Goal: Task Accomplishment & Management: Manage account settings

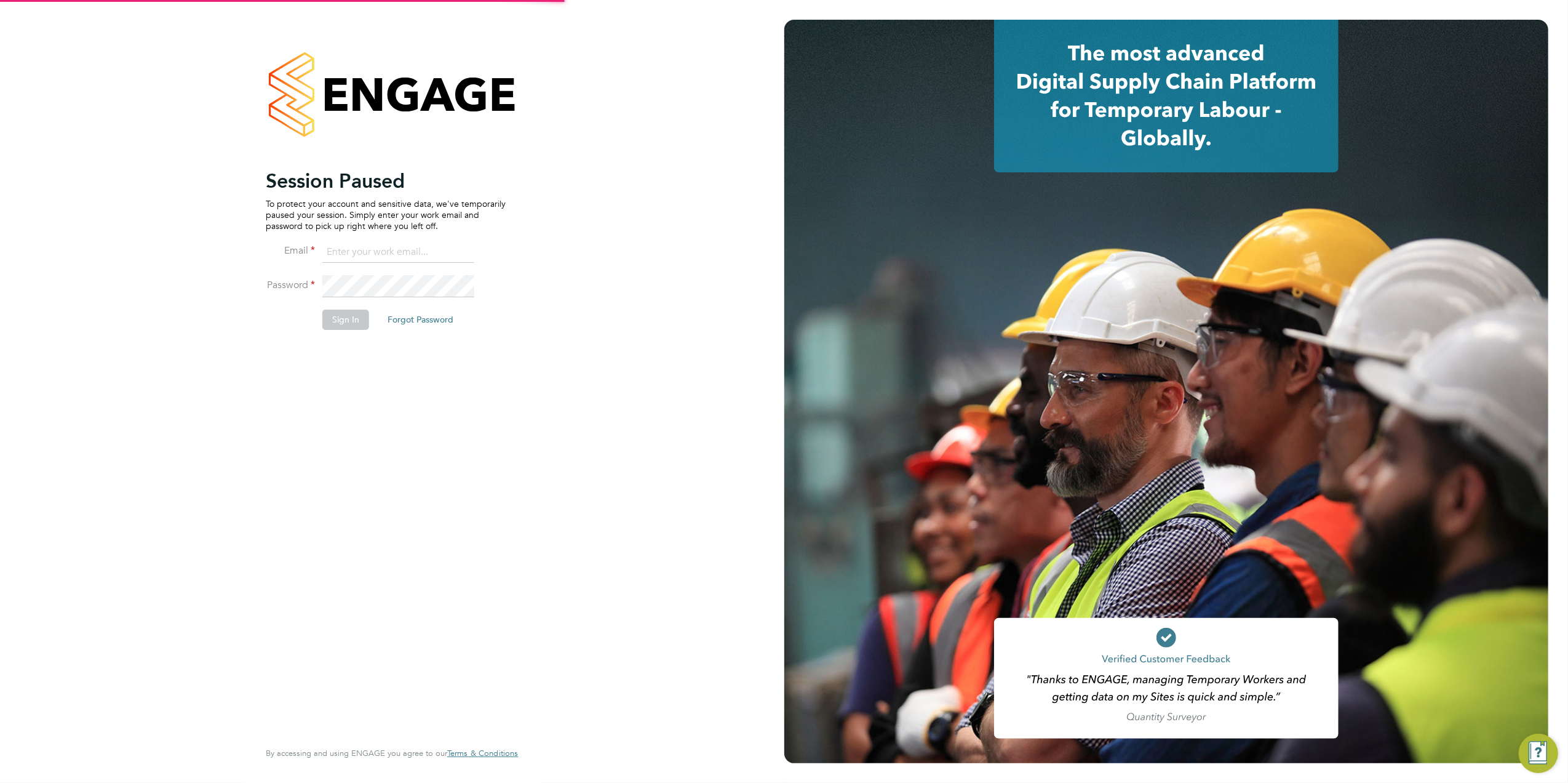
type input "tomnewton@itsconstruction.co.uk"
click at [349, 316] on button "Sign In" at bounding box center [345, 319] width 47 height 20
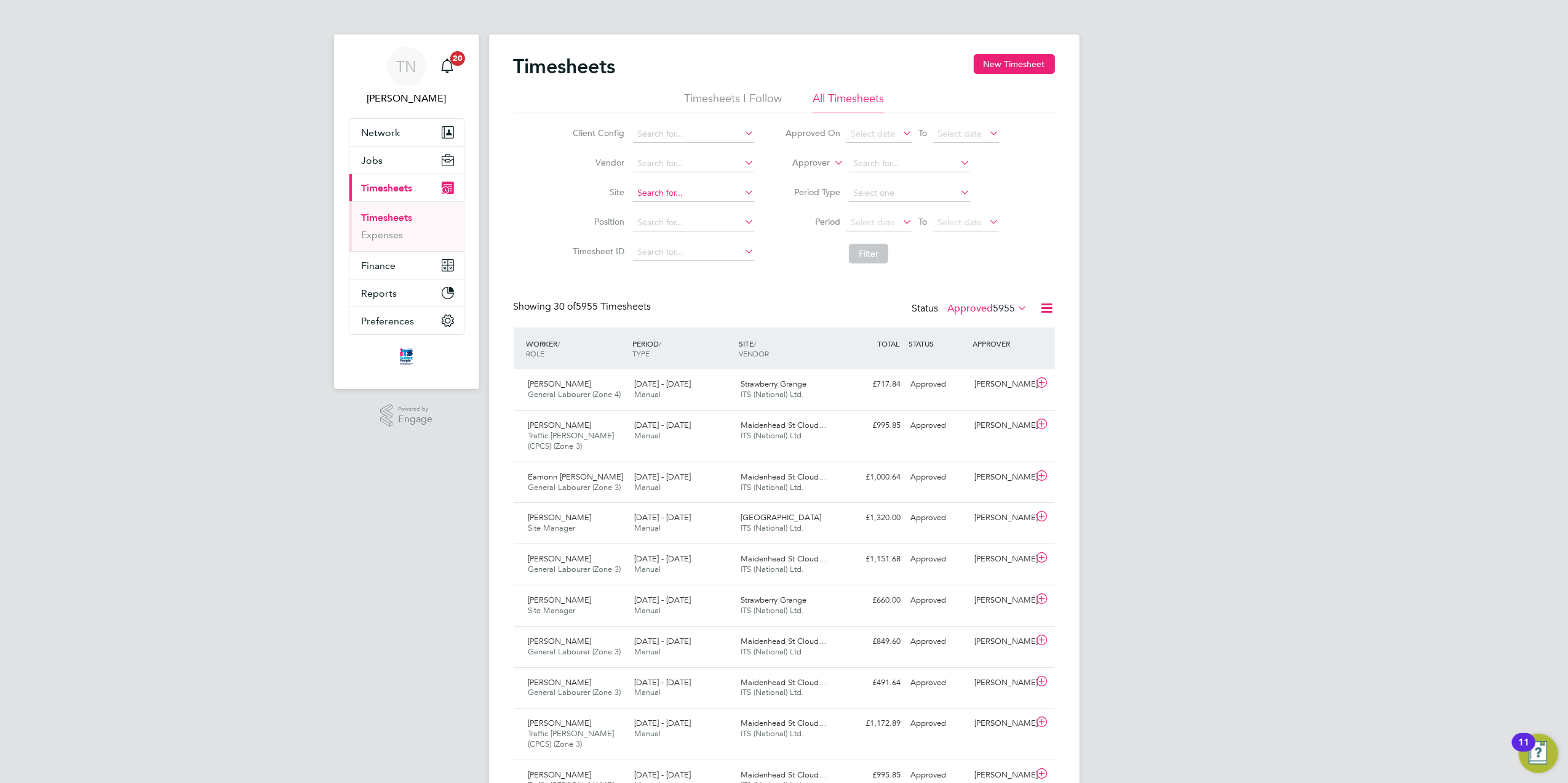
click at [650, 185] on input at bounding box center [693, 193] width 121 height 17
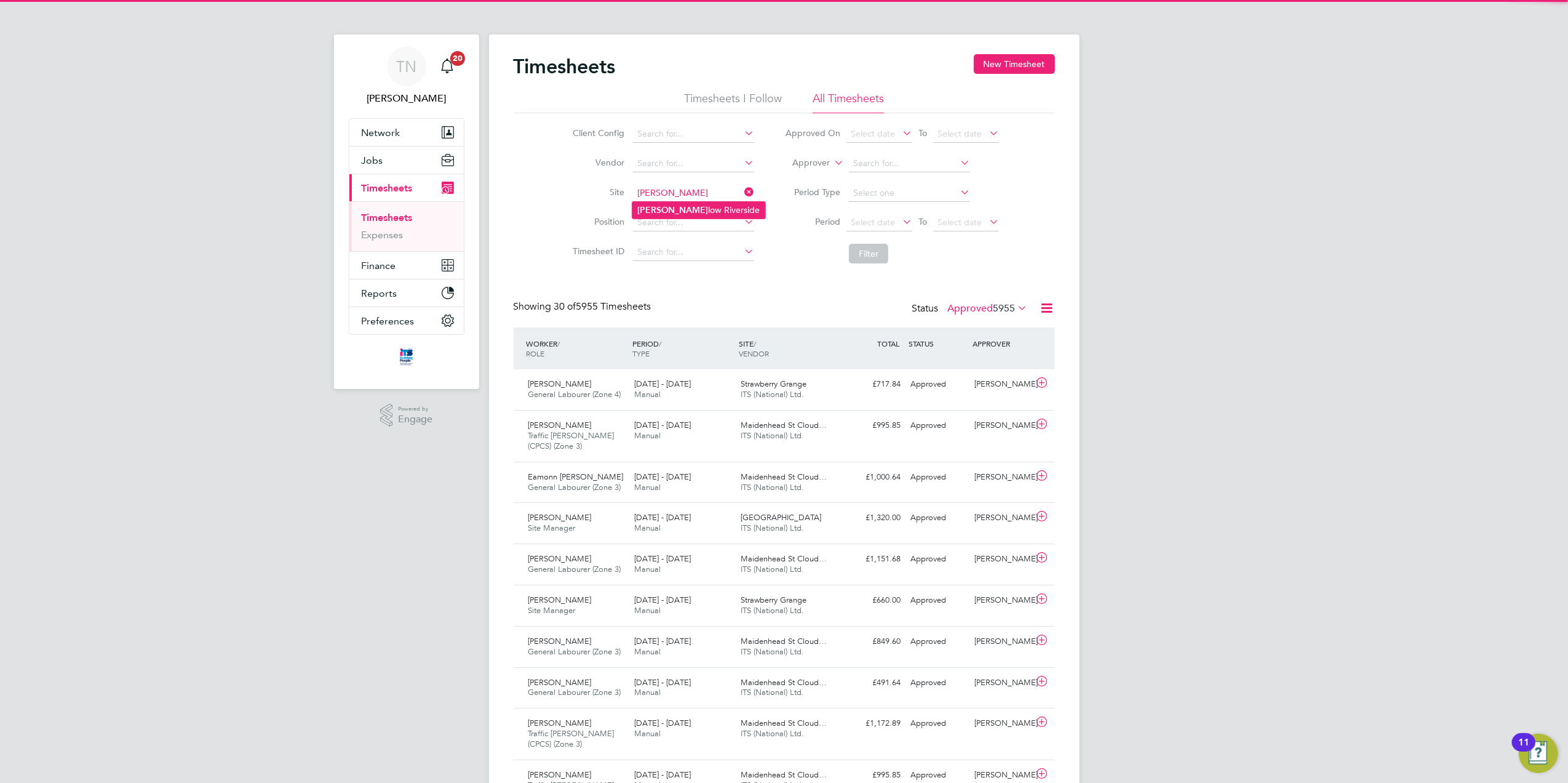
click at [672, 210] on li "Drake low Riverside" at bounding box center [699, 210] width 133 height 17
type input "Drakelow Riverside"
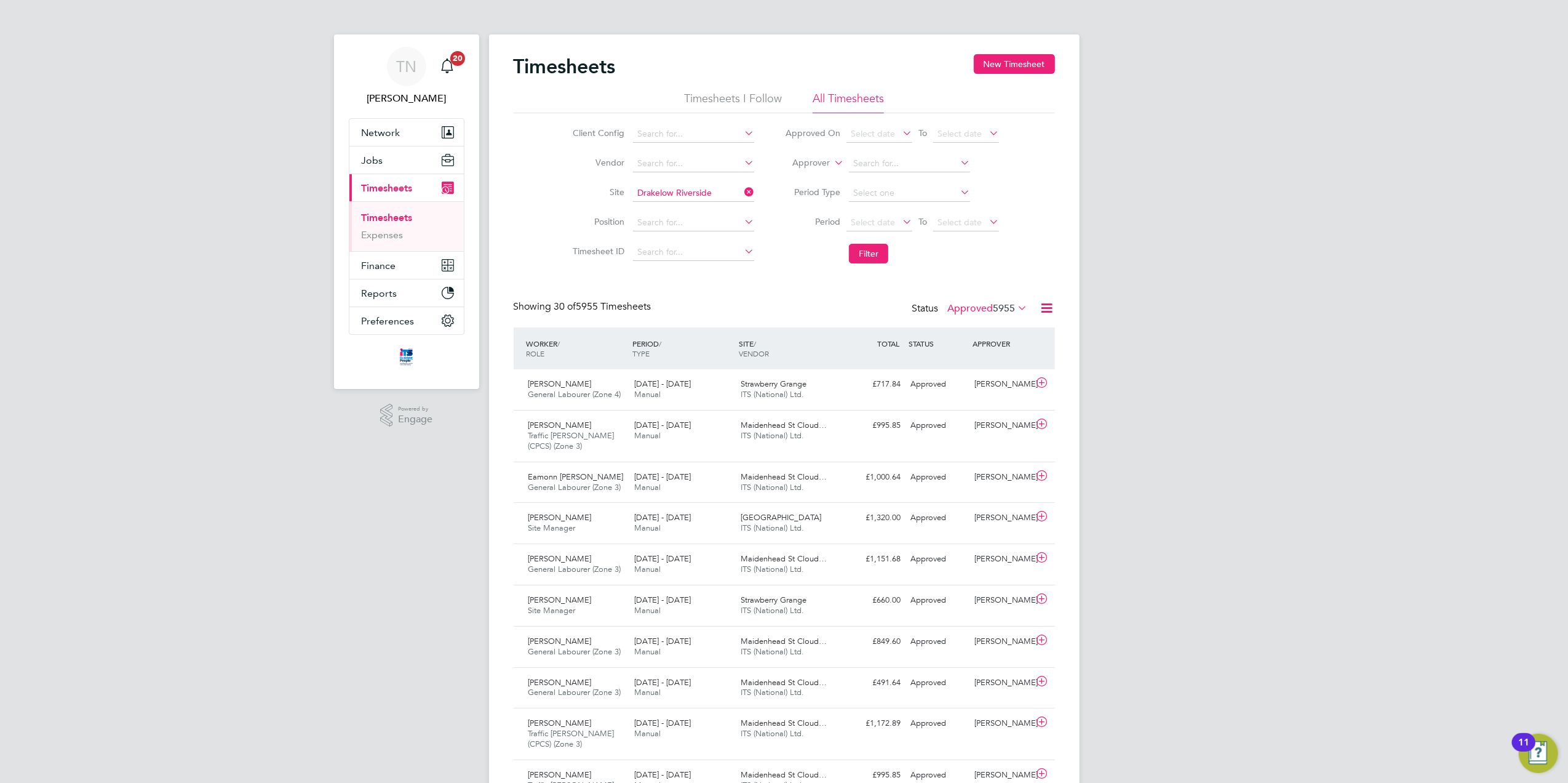
click at [864, 242] on li "Filter" at bounding box center [892, 254] width 245 height 32
click at [871, 254] on button "Filter" at bounding box center [868, 253] width 39 height 20
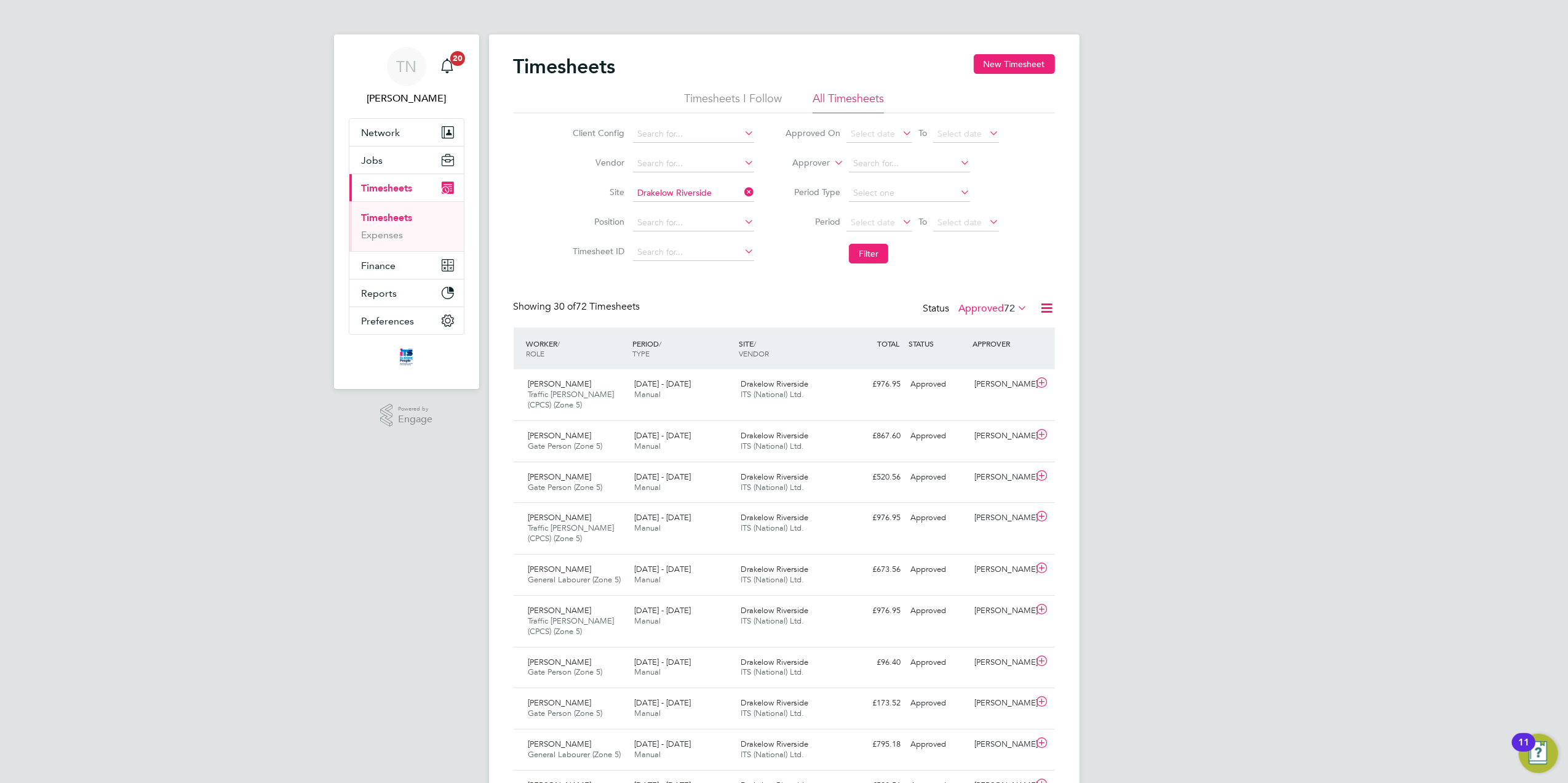
click at [964, 305] on label "Approved 72" at bounding box center [993, 308] width 69 height 12
click at [980, 360] on li "Submitted" at bounding box center [986, 365] width 57 height 17
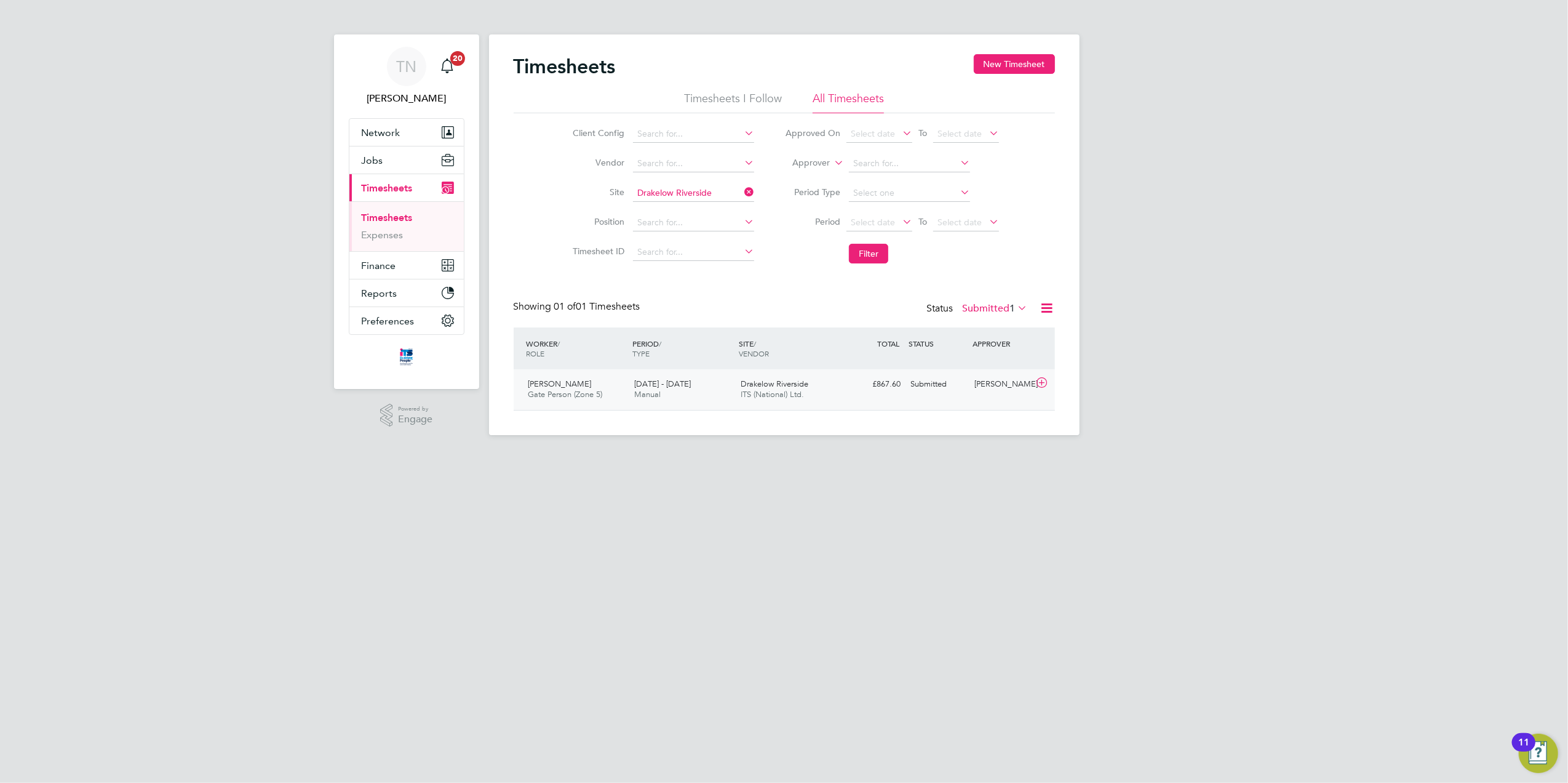
click at [965, 391] on div "Submitted" at bounding box center [938, 385] width 64 height 21
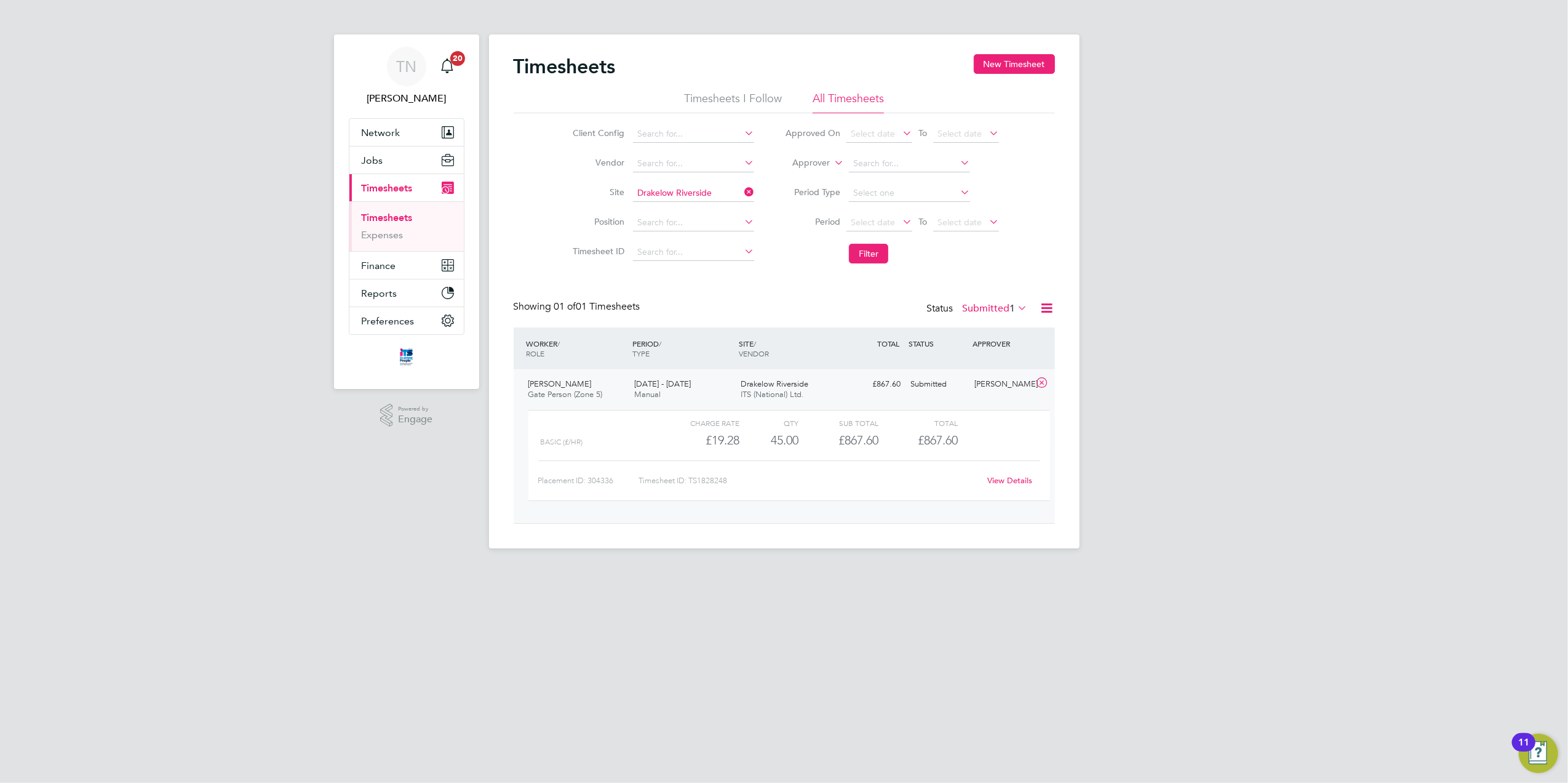
click at [1029, 481] on link "View Details" at bounding box center [1010, 480] width 45 height 10
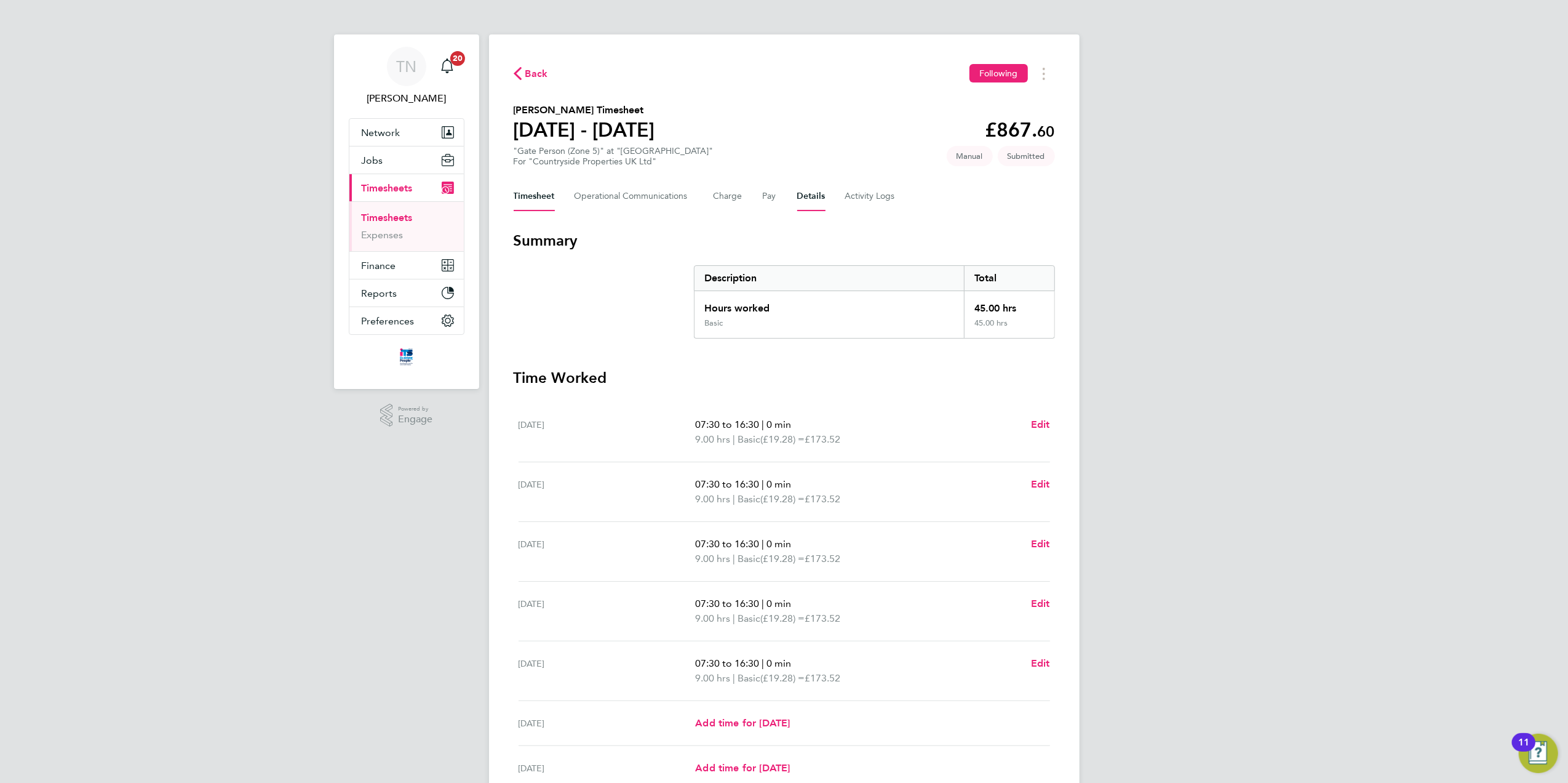
click at [811, 208] on button "Details" at bounding box center [812, 197] width 28 height 30
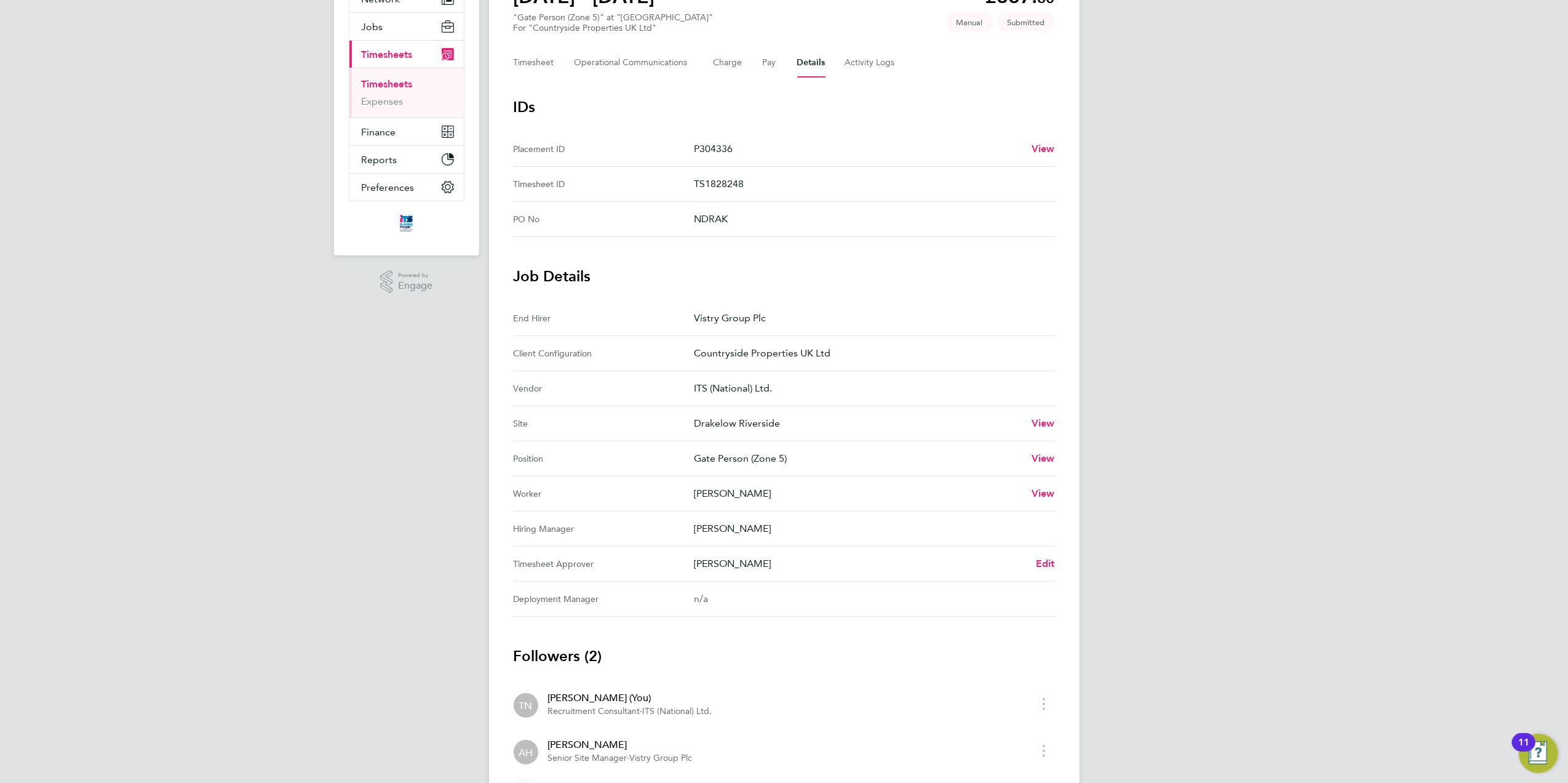
scroll to position [177, 0]
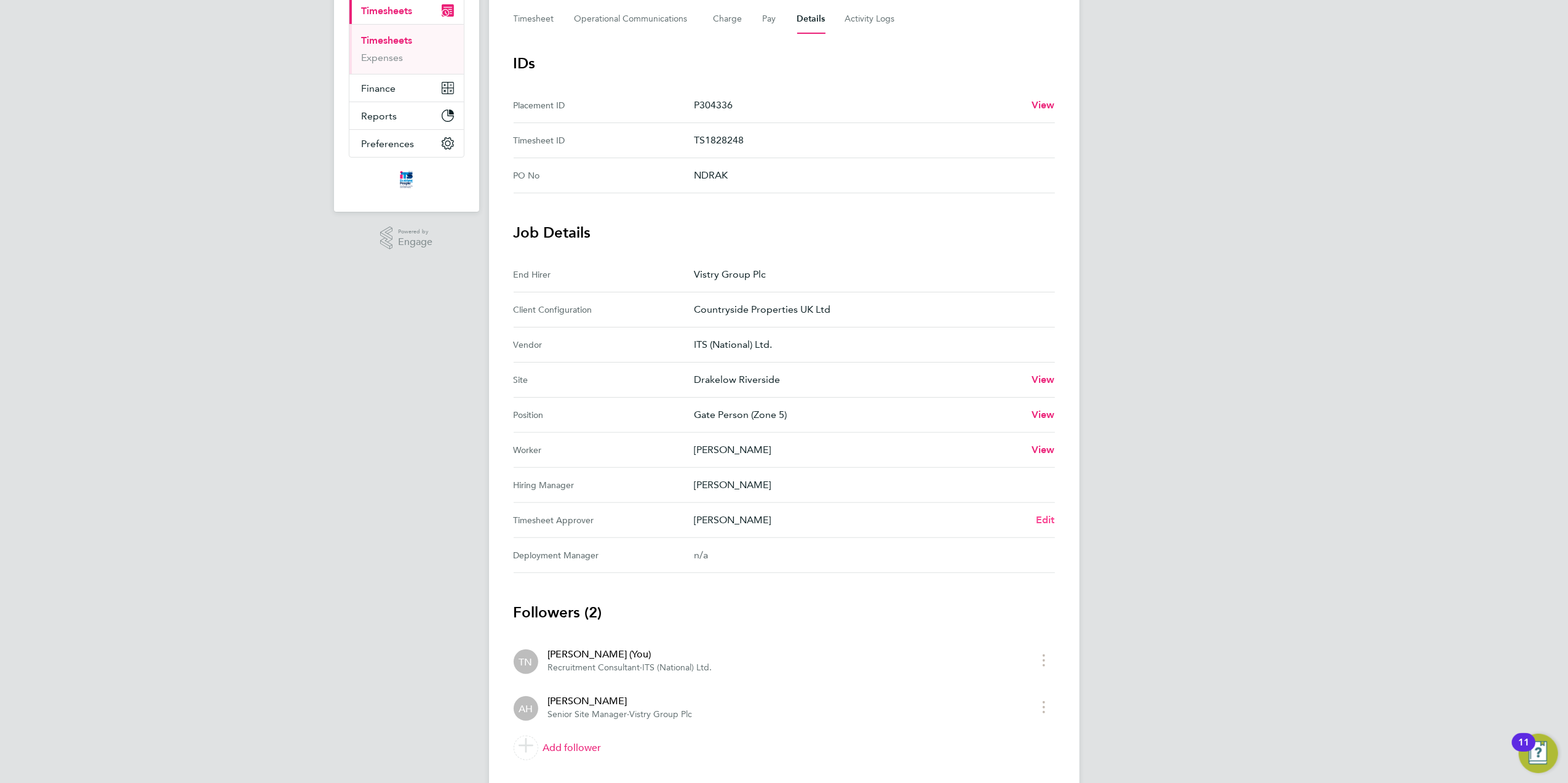
click at [1039, 518] on span "Edit" at bounding box center [1045, 520] width 19 height 12
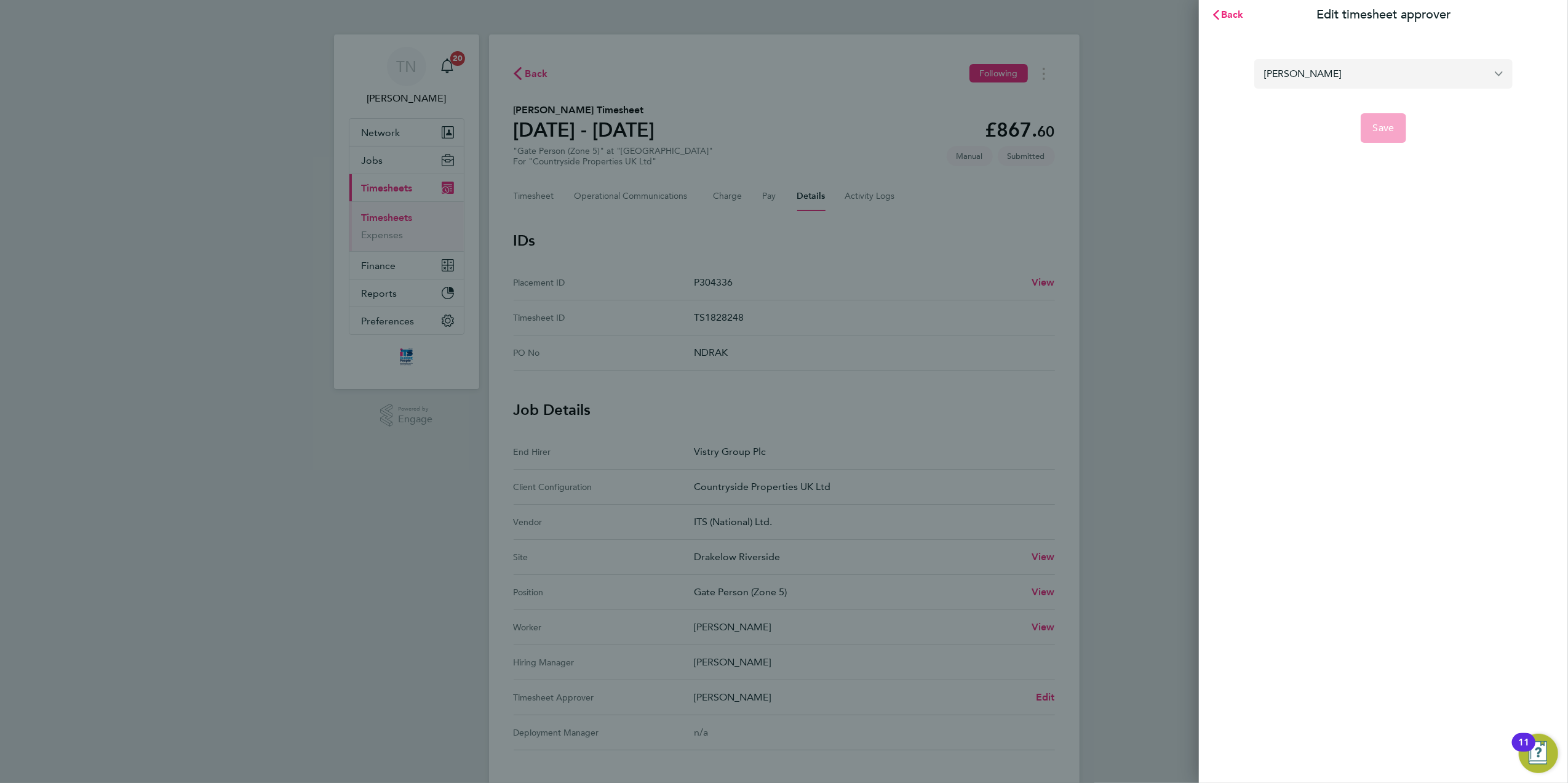
click at [1337, 77] on input "[PERSON_NAME]" at bounding box center [1383, 73] width 258 height 29
click at [1337, 136] on li "[PERSON_NAME]" at bounding box center [1383, 134] width 258 height 30
type input "[PERSON_NAME]"
click at [1372, 133] on button "Save" at bounding box center [1384, 128] width 46 height 30
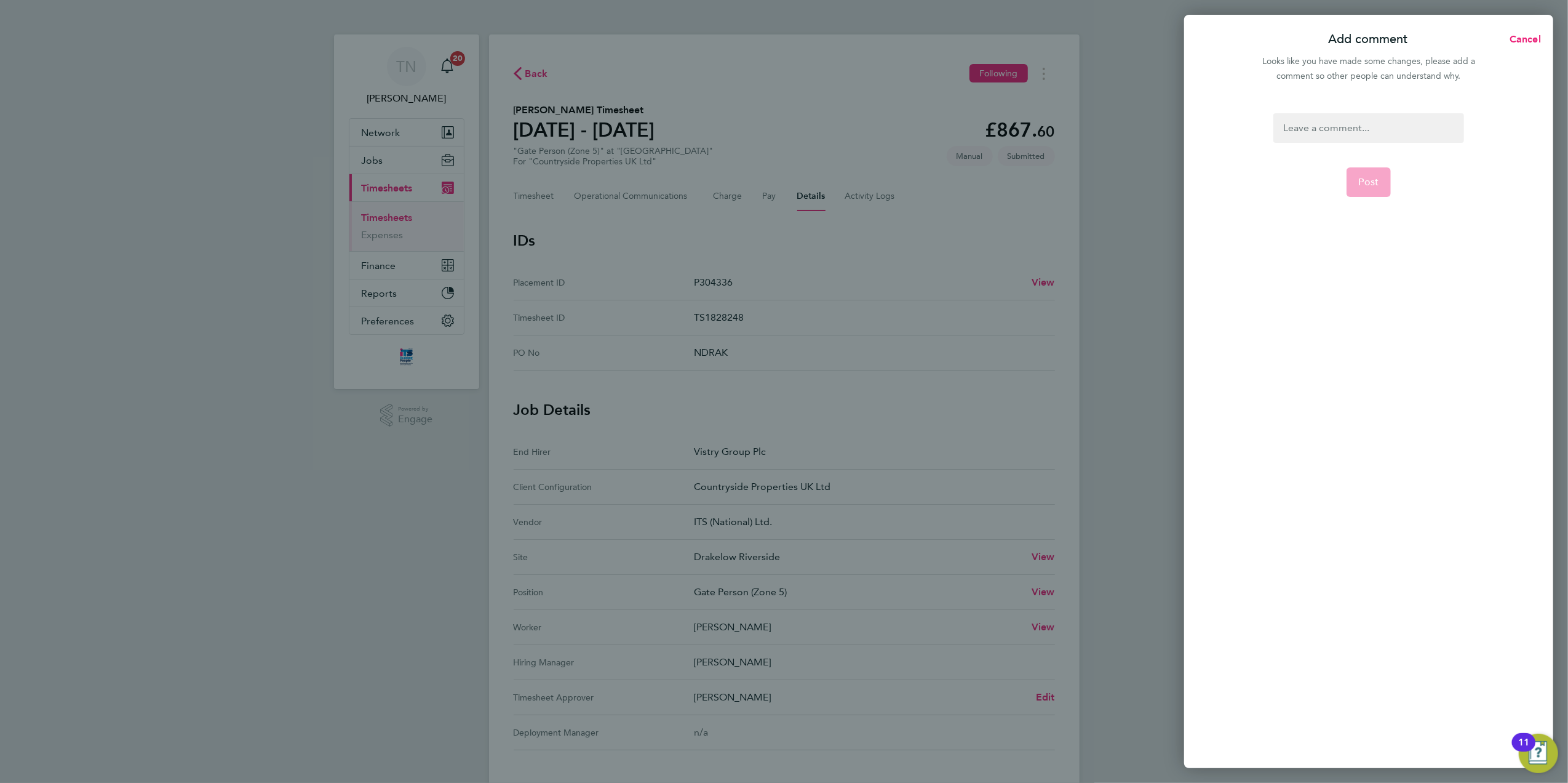
click at [1346, 125] on div at bounding box center [1368, 128] width 190 height 30
click at [1346, 125] on div "is the" at bounding box center [1368, 128] width 190 height 30
click at [1364, 173] on button "Post" at bounding box center [1369, 182] width 45 height 30
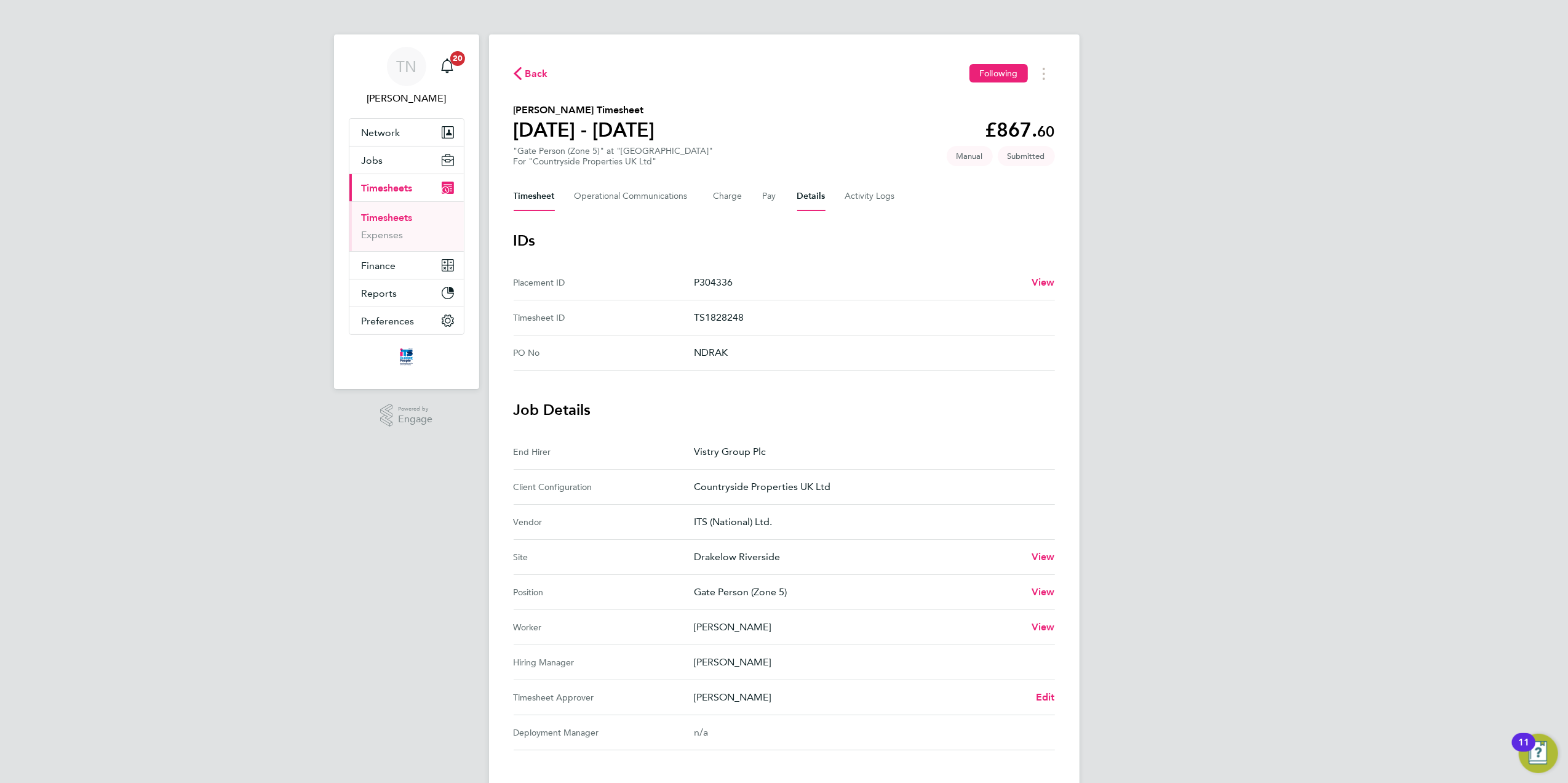
click at [535, 196] on button "Timesheet" at bounding box center [534, 197] width 41 height 30
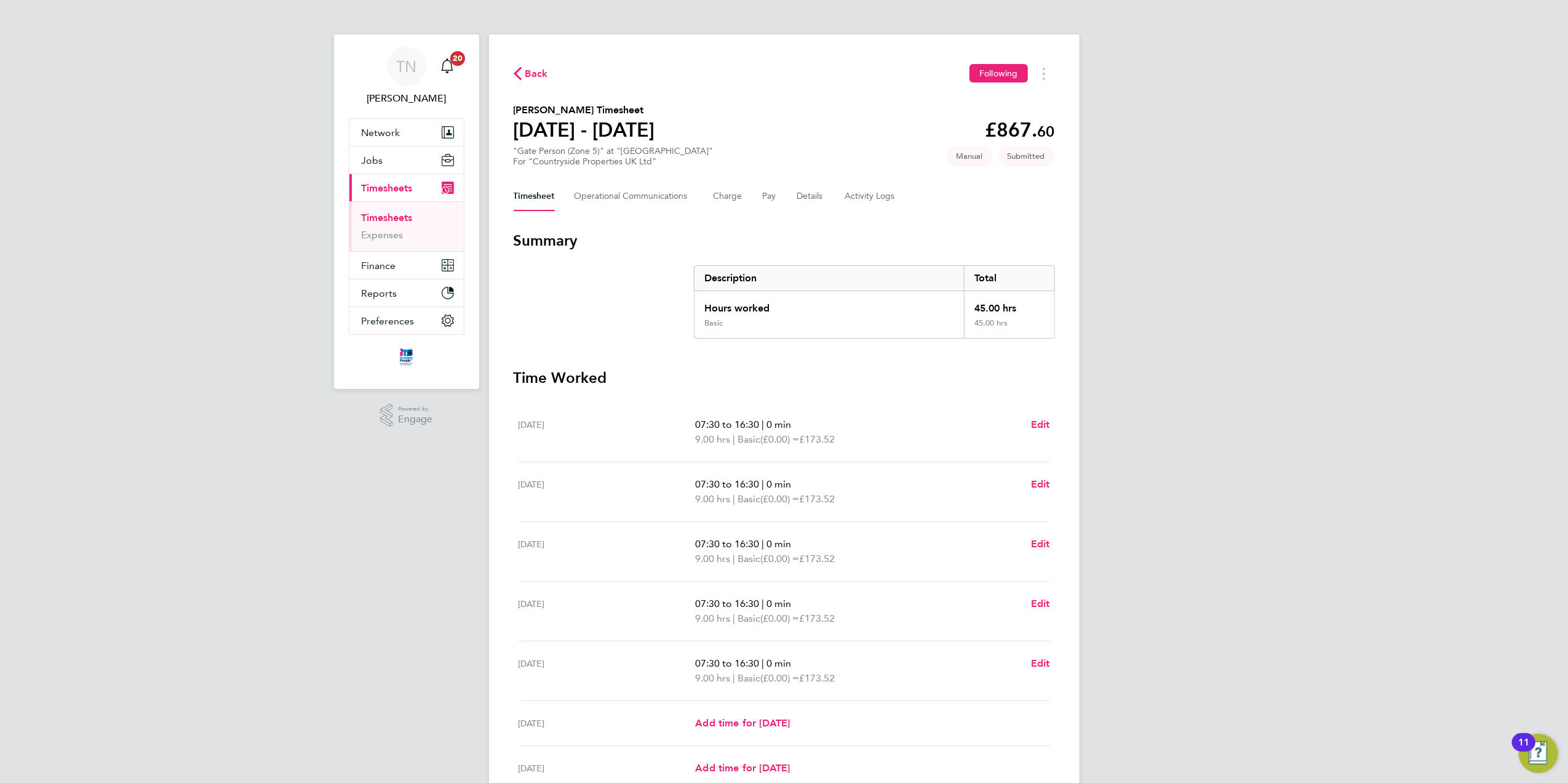
click at [530, 67] on span "Back" at bounding box center [536, 73] width 22 height 15
